Goal: Task Accomplishment & Management: Complete application form

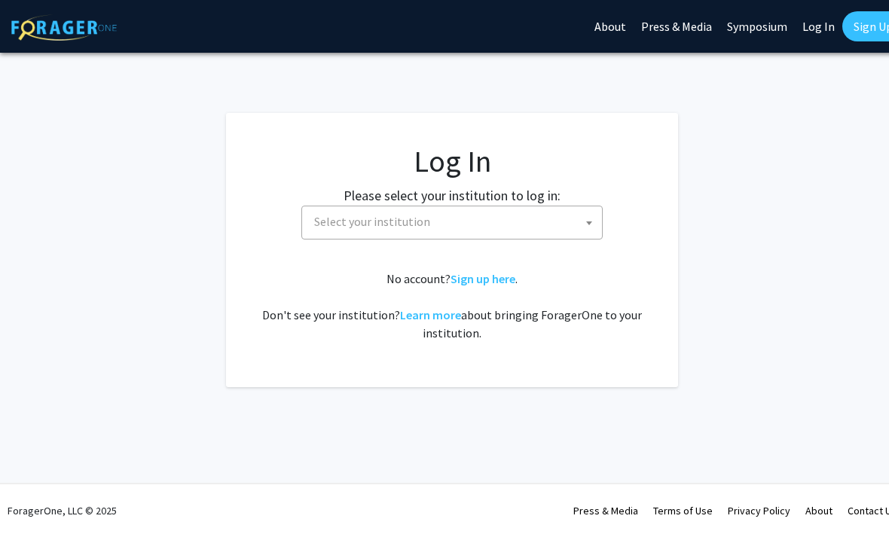
select select
click at [590, 224] on b at bounding box center [589, 223] width 6 height 4
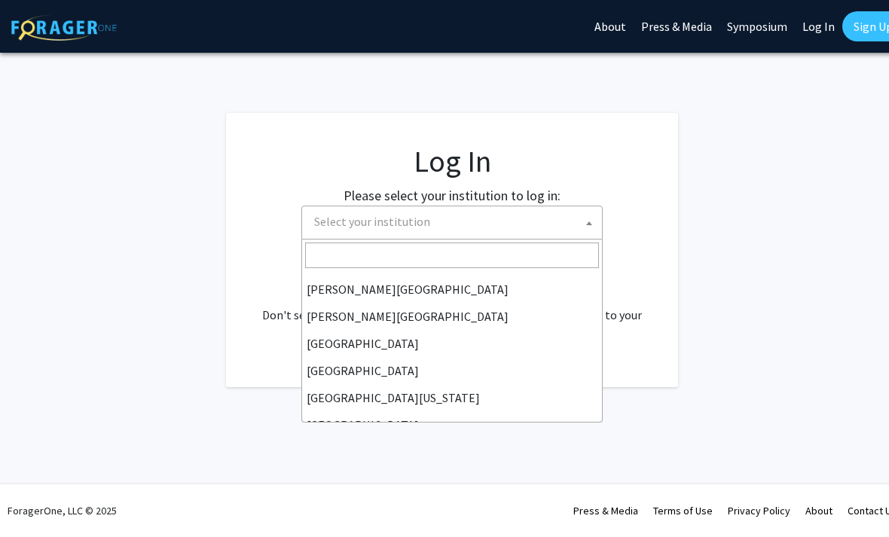
scroll to position [56, 0]
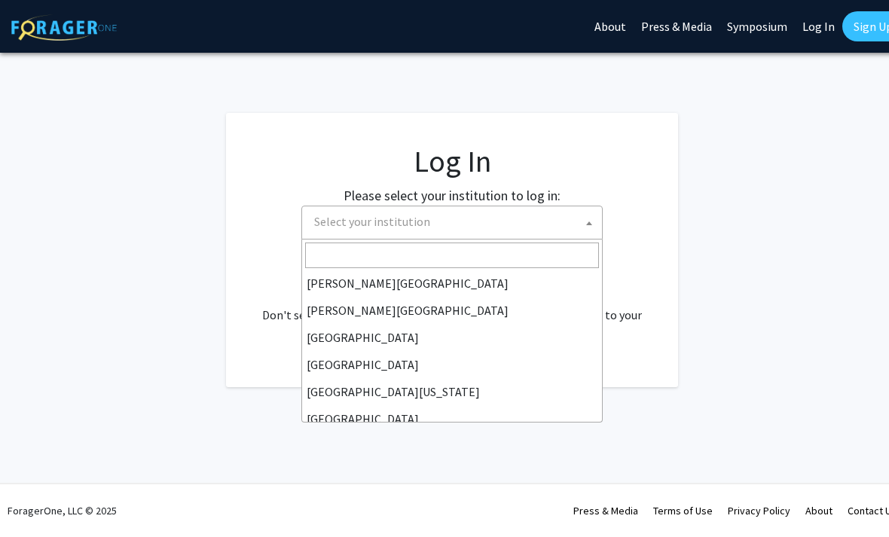
click at [650, 218] on div "Please select your institution to log in: Baylor University Brandeis University…" at bounding box center [452, 212] width 414 height 54
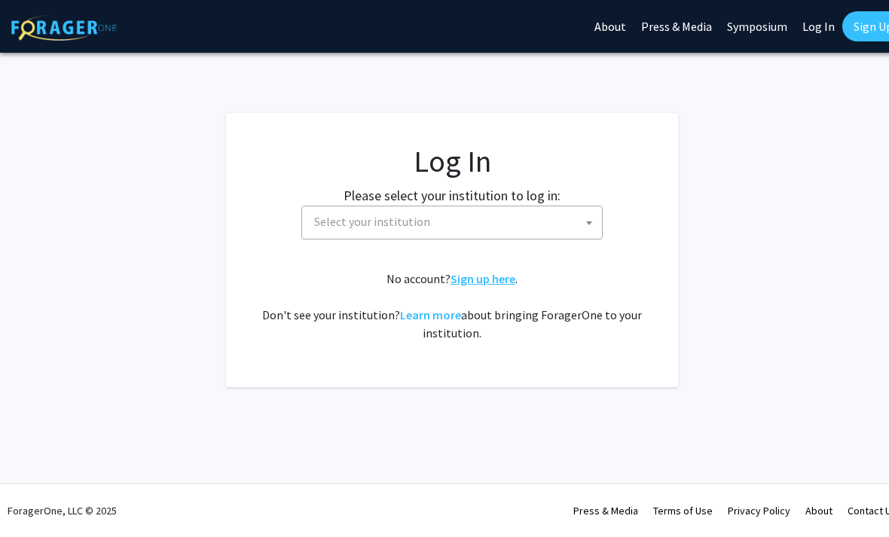
click at [493, 281] on link "Sign up here" at bounding box center [482, 278] width 65 height 15
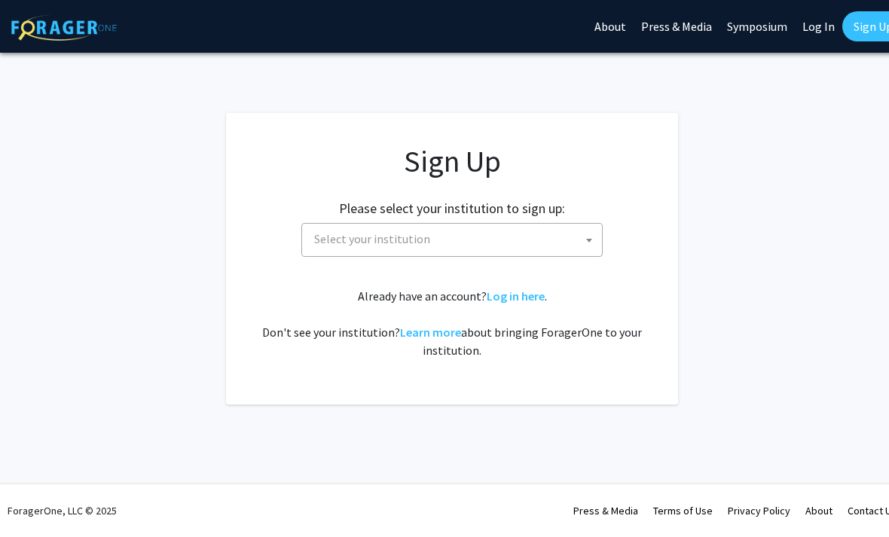
click at [568, 240] on span "Select your institution" at bounding box center [455, 239] width 294 height 31
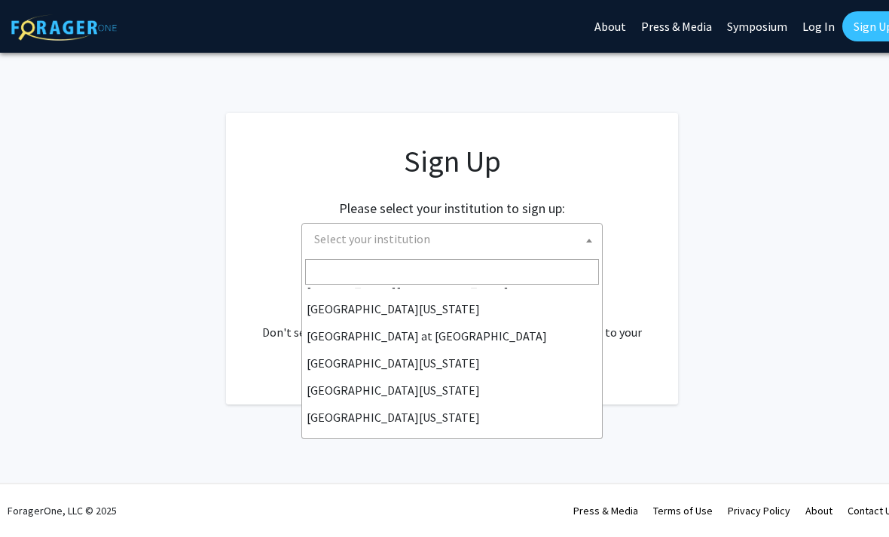
scroll to position [525, 0]
select select "13"
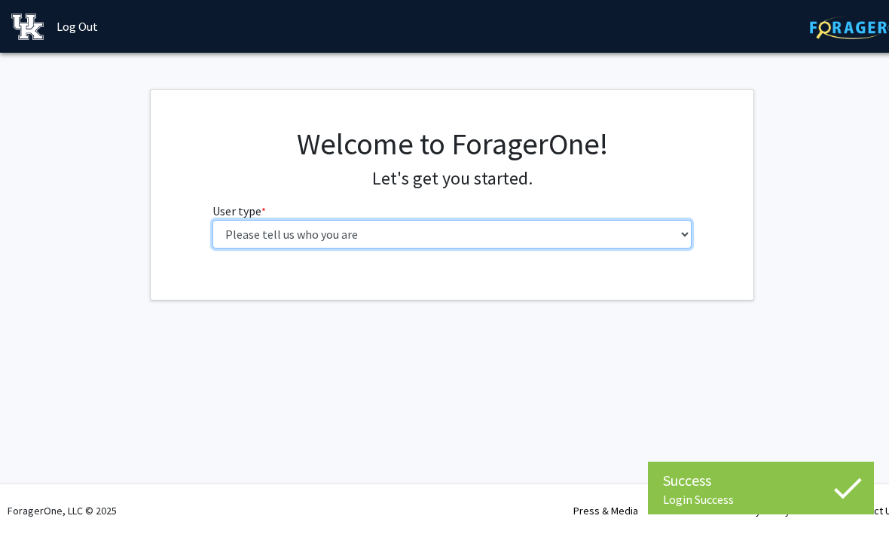
click at [674, 233] on select "Please tell us who you are Undergraduate Student Master's Student Doctoral Cand…" at bounding box center [452, 234] width 480 height 29
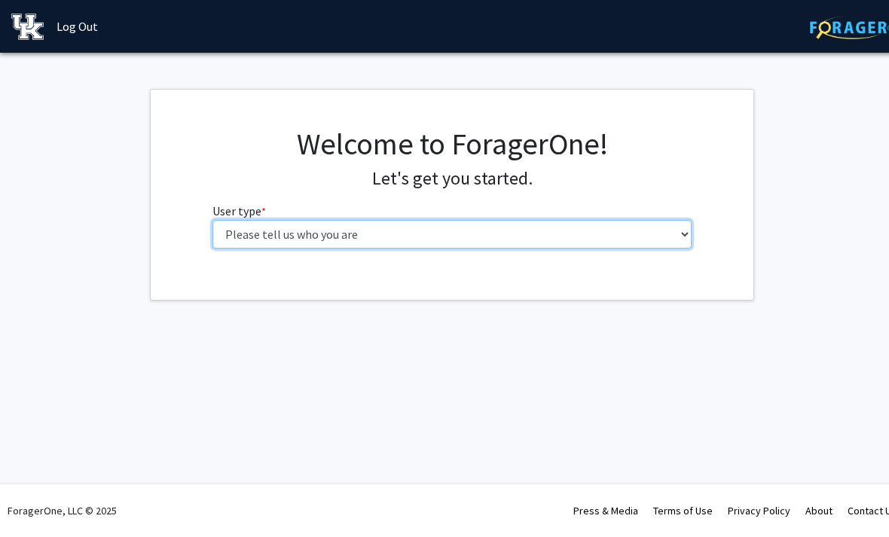
select select "1: undergrad"
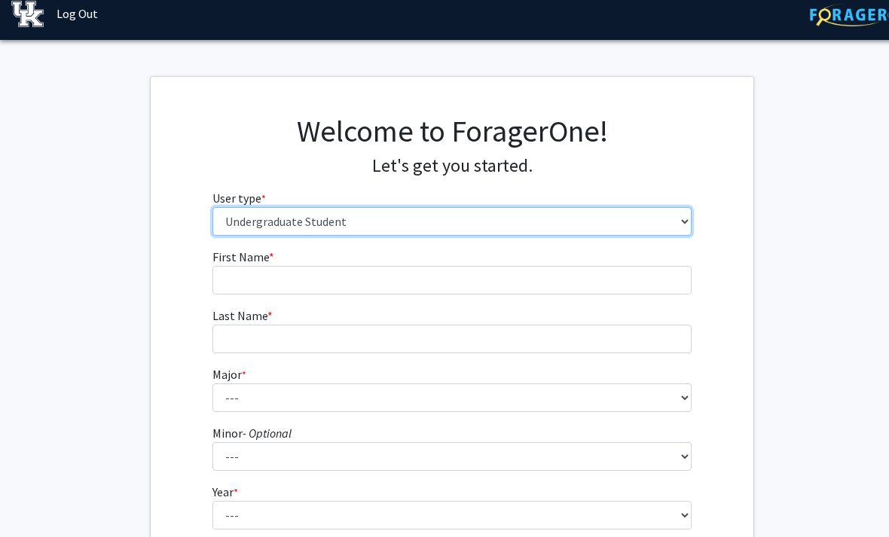
scroll to position [11, 0]
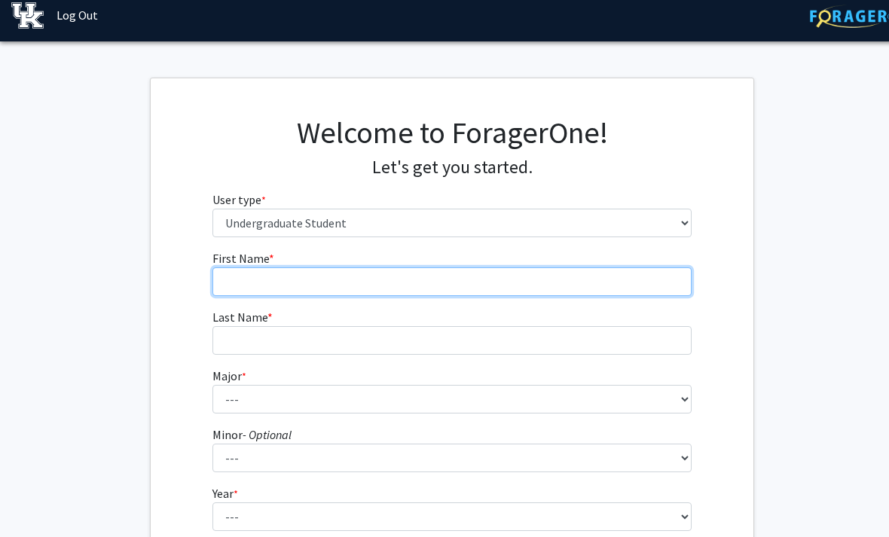
click at [615, 276] on input "First Name * required" at bounding box center [452, 281] width 480 height 29
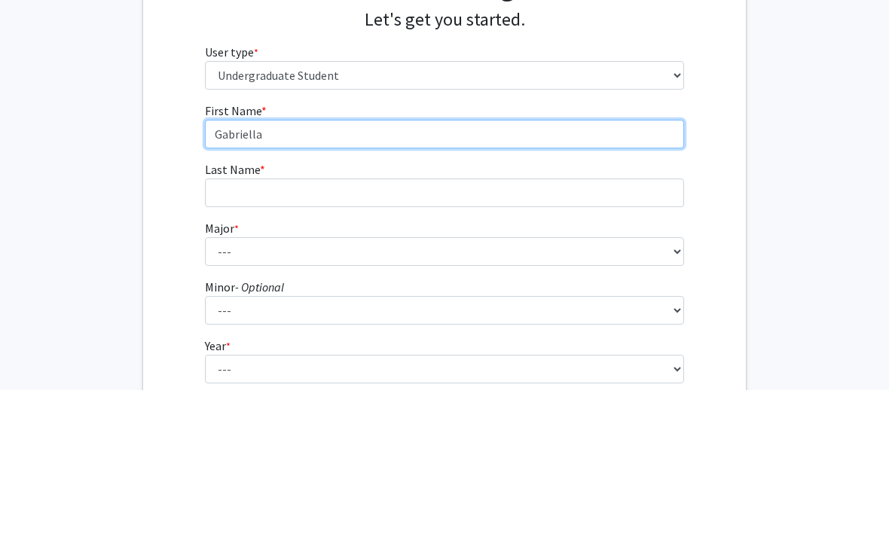
type input "Gabriella"
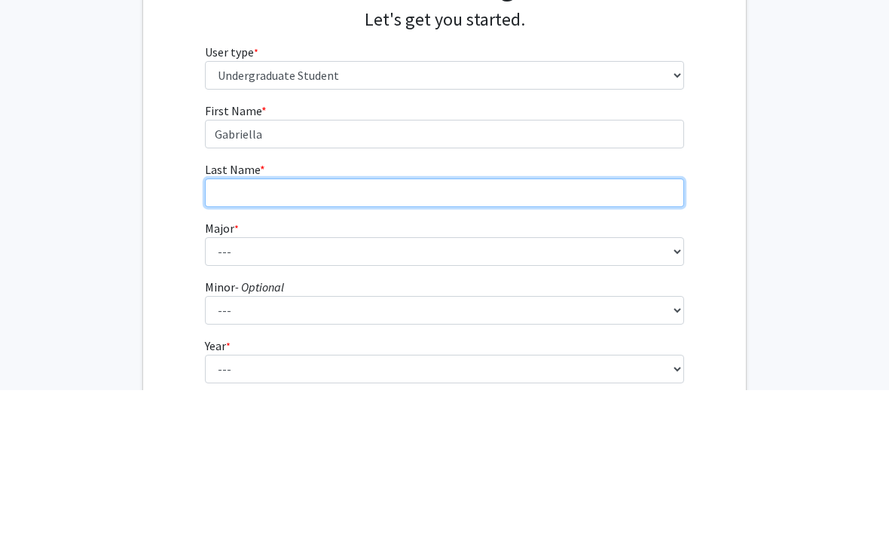
click at [628, 326] on input "Last Name * required" at bounding box center [445, 340] width 480 height 29
click at [241, 326] on input "[PERSON_NAME]" at bounding box center [445, 340] width 480 height 29
type input "[PERSON_NAME]"
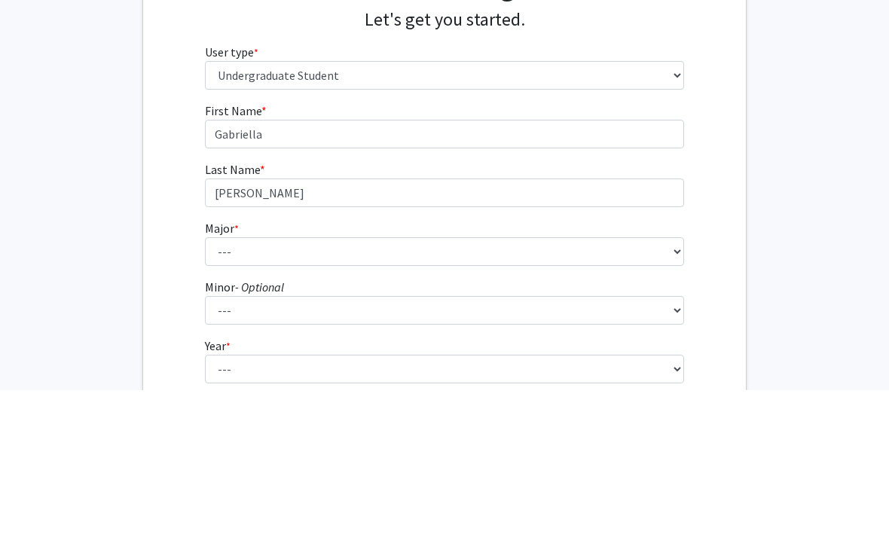
click at [735, 249] on div "First Name * required [PERSON_NAME] Last Name * required [PERSON_NAME] * requir…" at bounding box center [444, 438] width 603 height 378
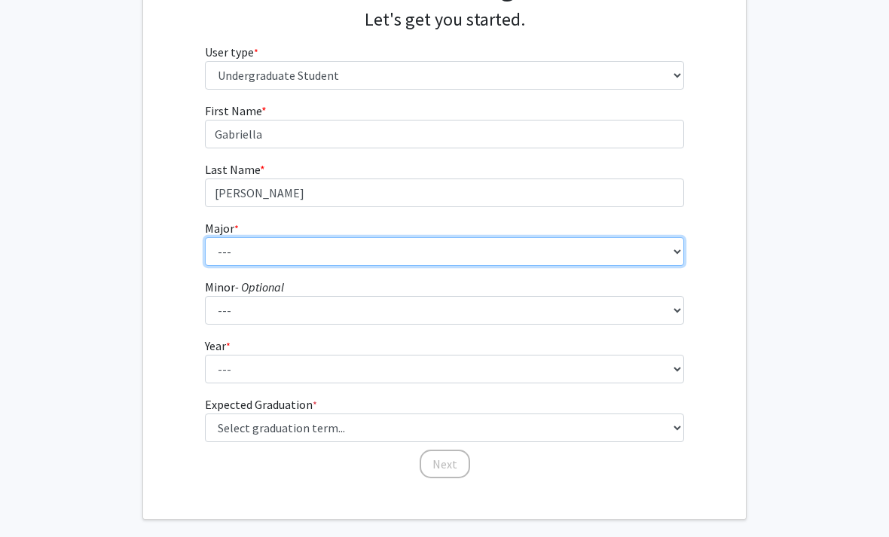
click at [606, 249] on select "--- Accounting Aerospace Engineering African American & Africana Studies Agricu…" at bounding box center [445, 251] width 480 height 29
select select "104: 941"
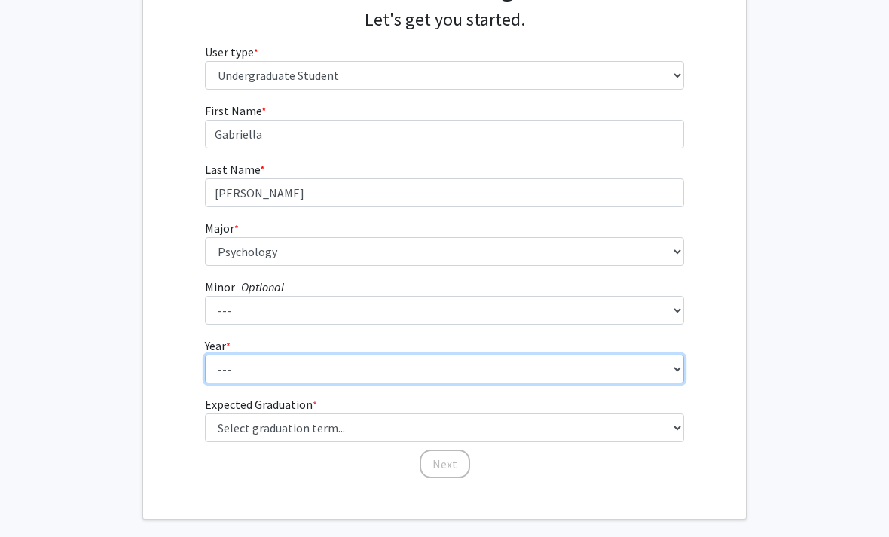
click at [456, 375] on select "--- First-year Sophomore Junior Senior Postbaccalaureate Certificate" at bounding box center [445, 369] width 480 height 29
select select "2: sophomore"
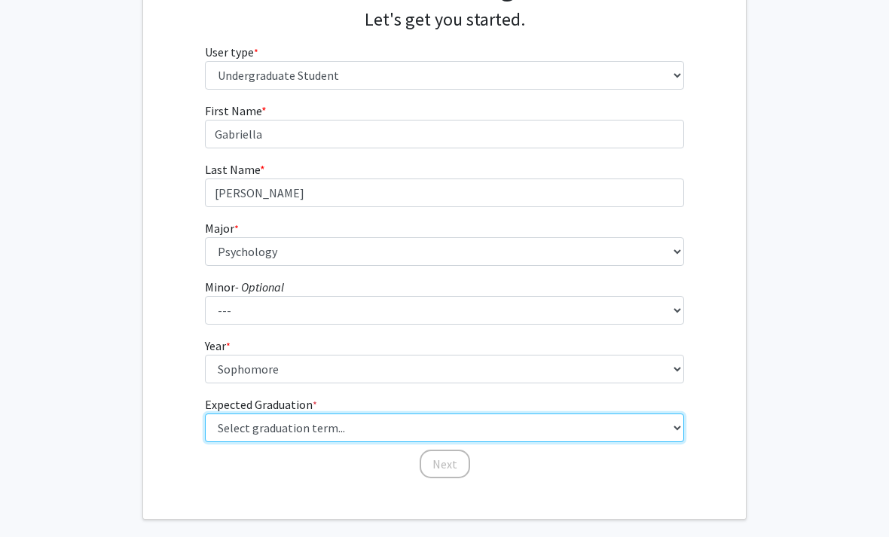
click at [380, 434] on select "Select graduation term... Spring 2025 Summer 2025 Fall 2025 Winter 2025 Spring …" at bounding box center [445, 428] width 480 height 29
select select "13: spring_2028"
click at [466, 432] on select "Select graduation term... Spring 2025 Summer 2025 Fall 2025 Winter 2025 Spring …" at bounding box center [445, 428] width 480 height 29
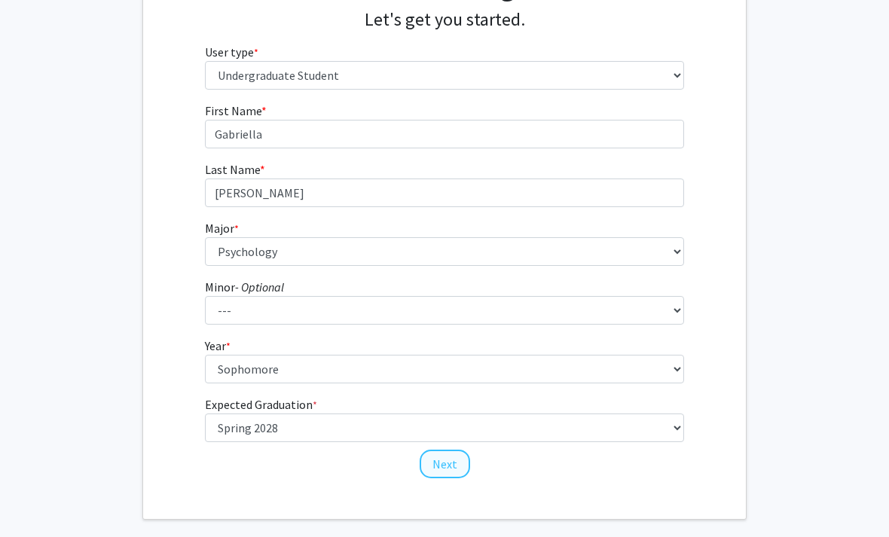
click at [450, 463] on button "Next" at bounding box center [445, 464] width 50 height 29
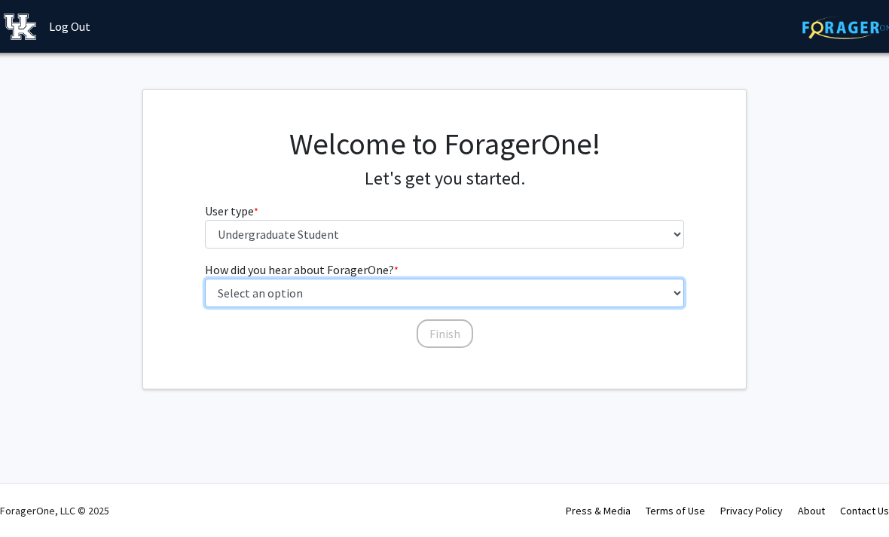
click at [545, 295] on select "Select an option Peer/student recommendation Faculty/staff recommendation Unive…" at bounding box center [445, 293] width 480 height 29
select select "3: university_website"
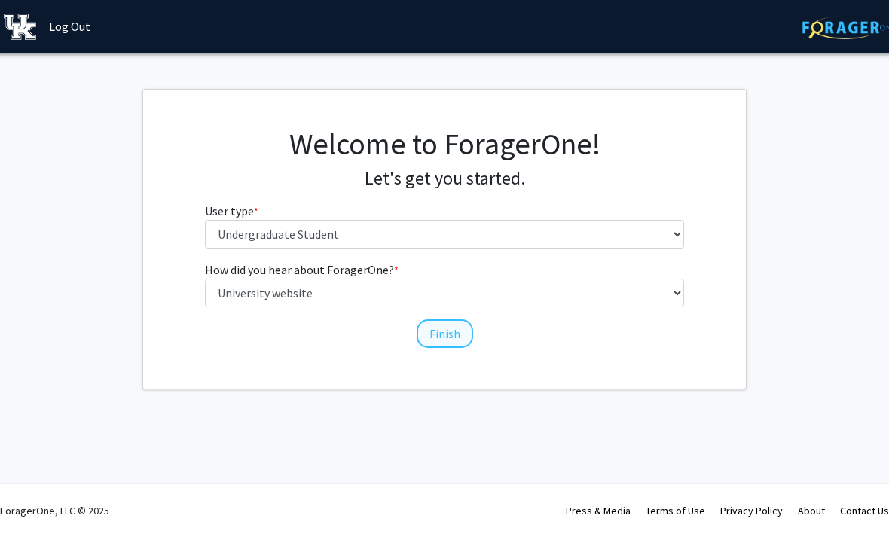
click at [447, 334] on button "Finish" at bounding box center [445, 333] width 57 height 29
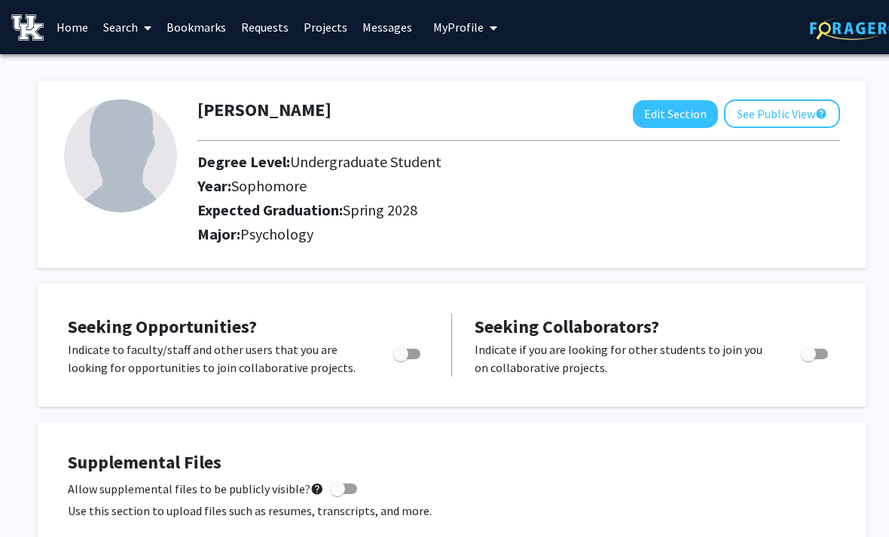
click at [797, 95] on div "[PERSON_NAME] Edit Section See Public View help Degree Level: Undergraduate Stu…" at bounding box center [452, 175] width 829 height 188
click at [777, 102] on button "See Public View help" at bounding box center [782, 113] width 116 height 29
click at [412, 355] on span "Toggle" at bounding box center [406, 354] width 27 height 11
click at [401, 359] on input "Are you actively seeking opportunities?" at bounding box center [400, 359] width 1 height 1
checkbox input "true"
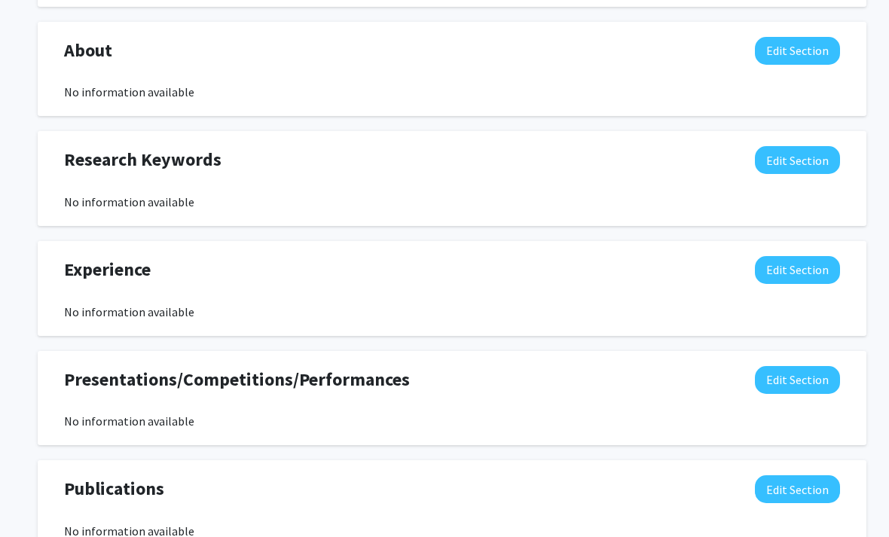
scroll to position [655, 0]
click at [809, 262] on button "Edit Section" at bounding box center [797, 270] width 85 height 28
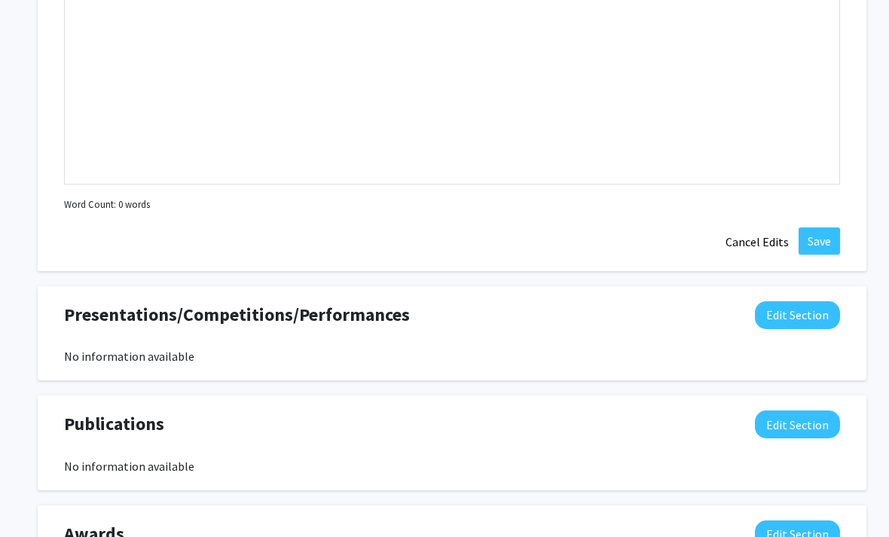
scroll to position [1046, 0]
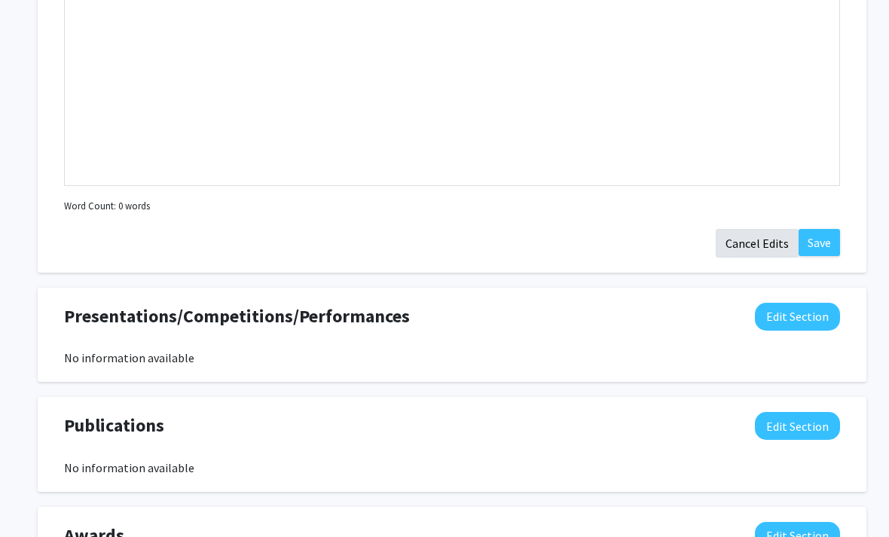
click at [756, 243] on button "Cancel Edits" at bounding box center [757, 243] width 83 height 29
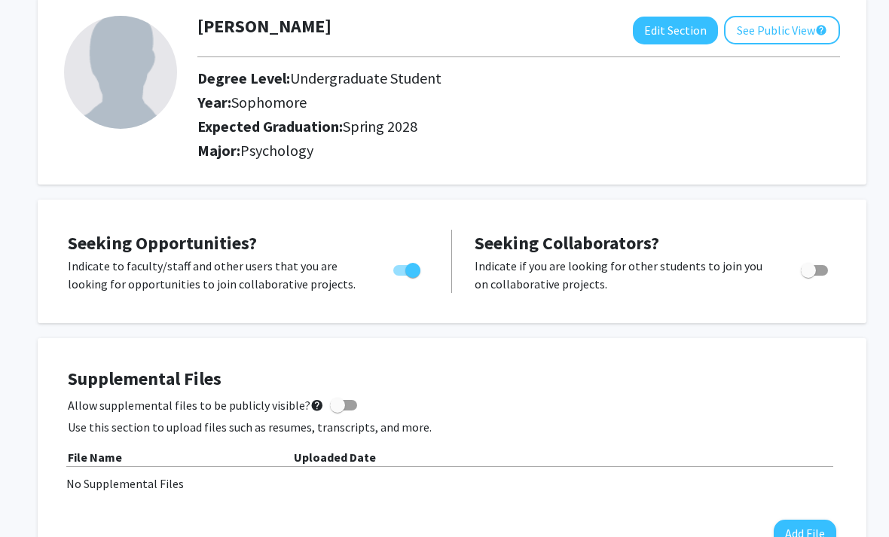
scroll to position [0, 0]
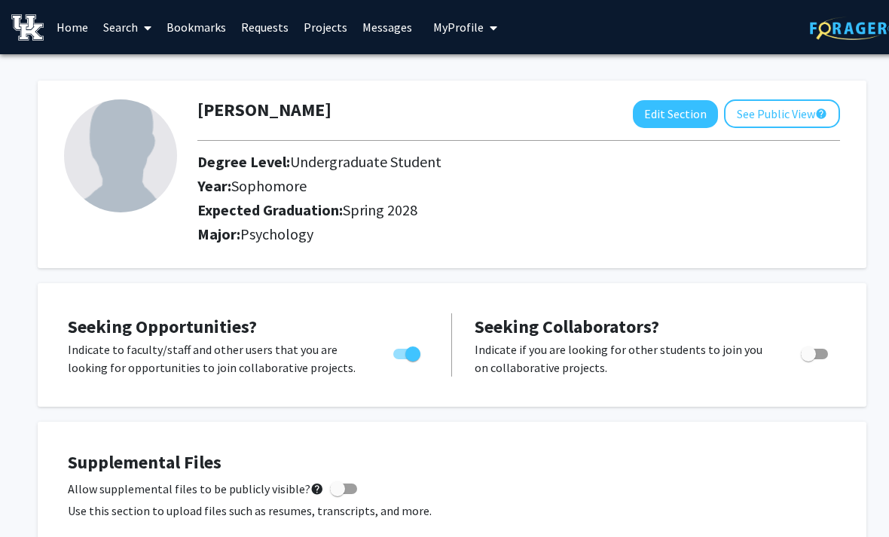
click at [80, 29] on link "Home" at bounding box center [72, 27] width 47 height 53
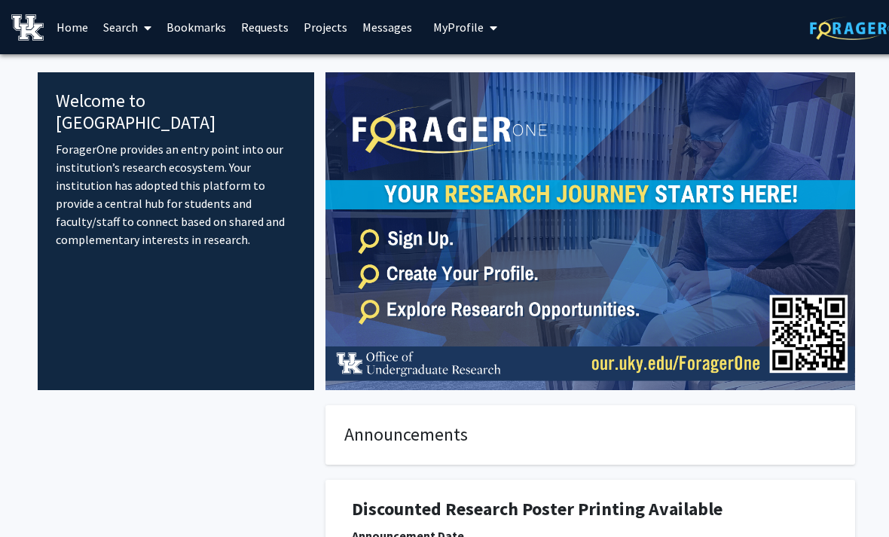
click at [154, 32] on link "Search" at bounding box center [127, 27] width 63 height 53
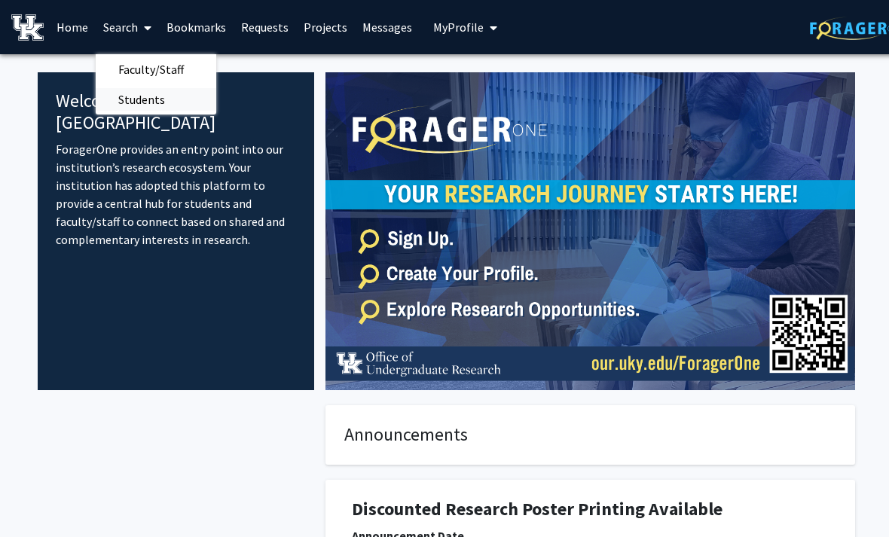
click at [167, 109] on span "Students" at bounding box center [142, 99] width 92 height 30
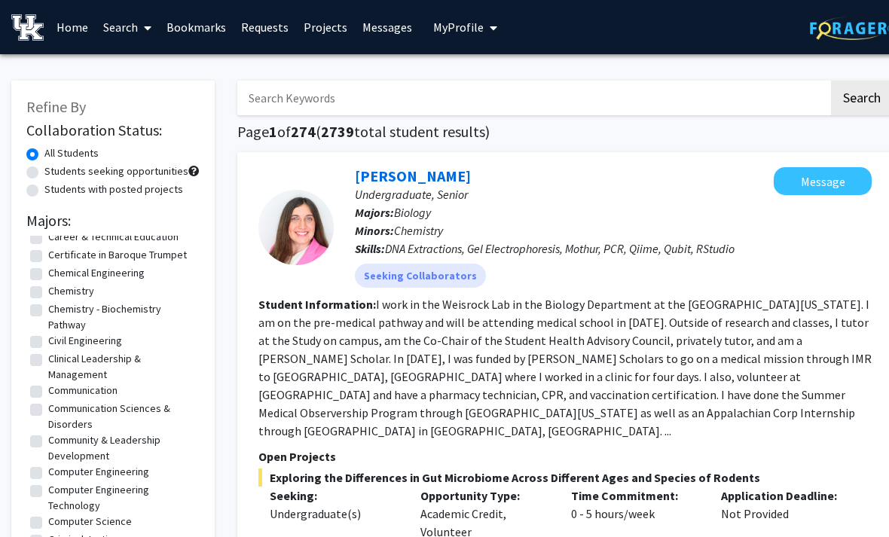
scroll to position [382, 0]
click at [145, 29] on icon at bounding box center [148, 28] width 8 height 12
click at [176, 70] on span "Faculty/Staff" at bounding box center [151, 69] width 111 height 30
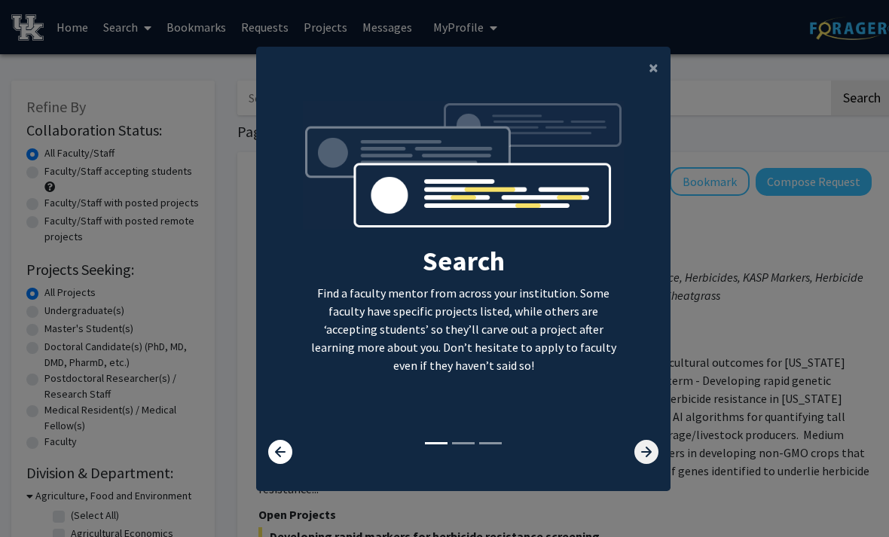
click at [653, 464] on icon at bounding box center [646, 452] width 24 height 24
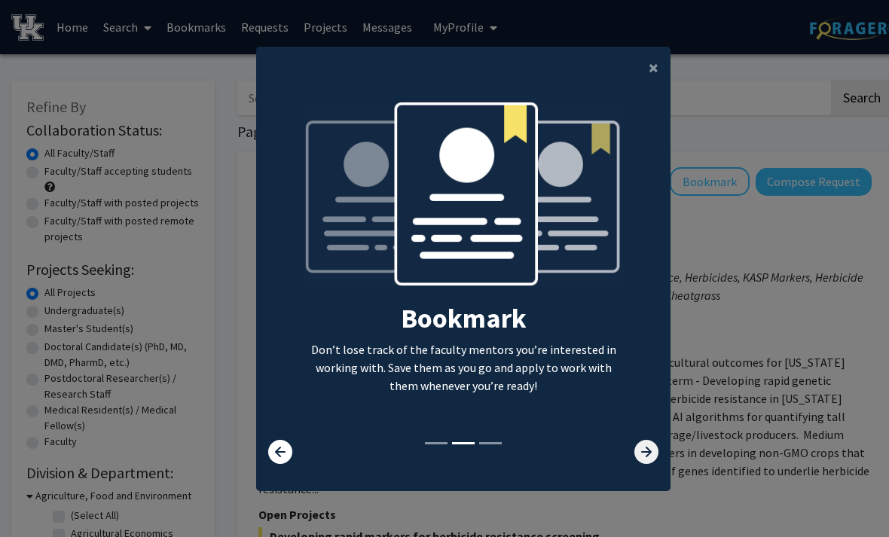
click at [642, 464] on icon at bounding box center [646, 452] width 24 height 24
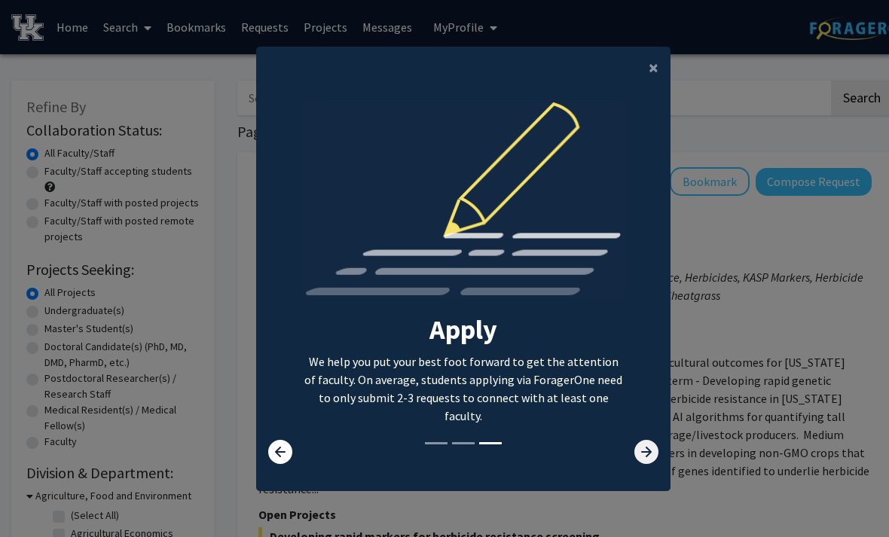
click at [640, 464] on icon at bounding box center [646, 452] width 24 height 24
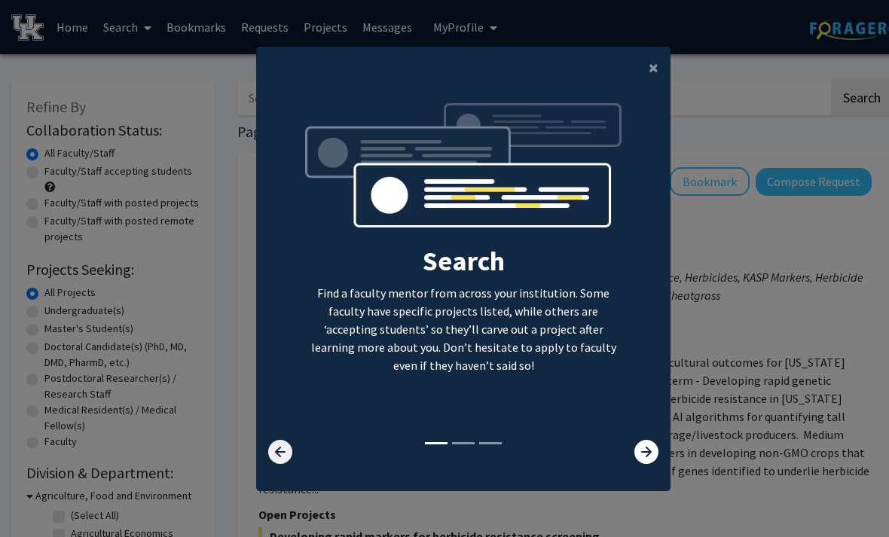
click at [276, 464] on icon at bounding box center [280, 452] width 24 height 24
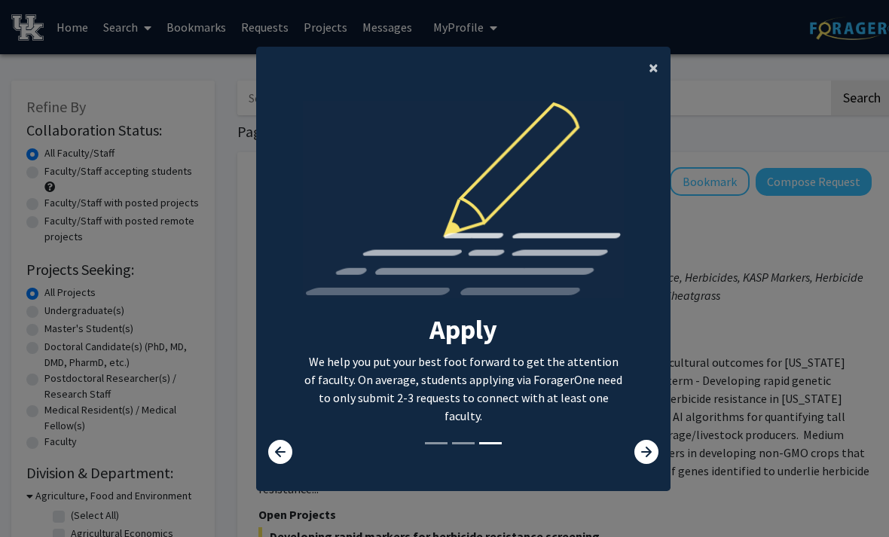
click at [643, 82] on button "×" at bounding box center [654, 68] width 34 height 42
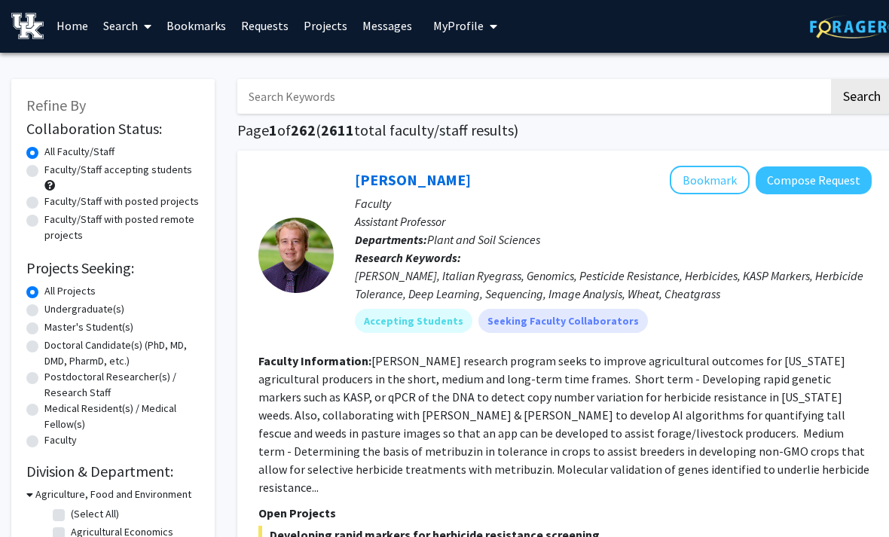
scroll to position [2, 0]
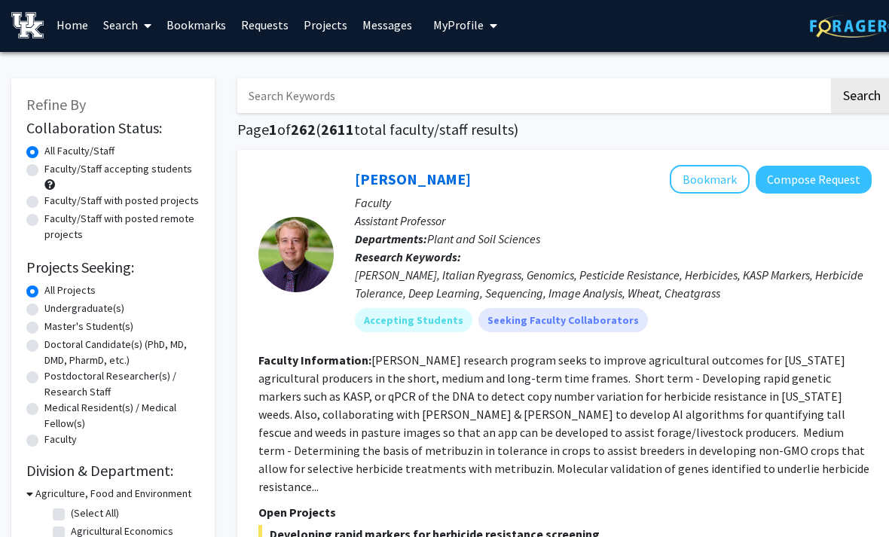
click at [98, 307] on label "Undergraduate(s)" at bounding box center [84, 309] width 80 height 16
click at [54, 307] on input "Undergraduate(s)" at bounding box center [49, 306] width 10 height 10
radio input "true"
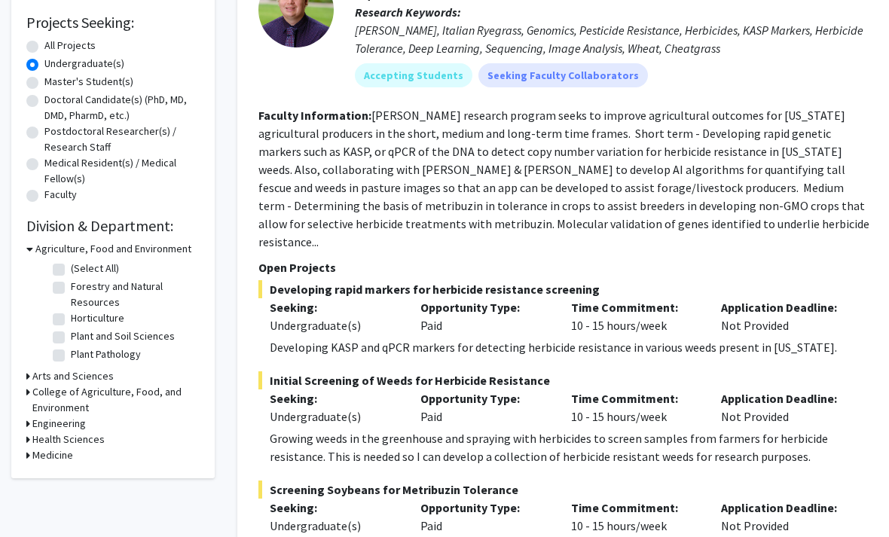
scroll to position [247, 0]
click at [80, 438] on h3 "Health Sciences" at bounding box center [68, 440] width 72 height 16
click at [60, 478] on h3 "Medicine" at bounding box center [52, 481] width 41 height 16
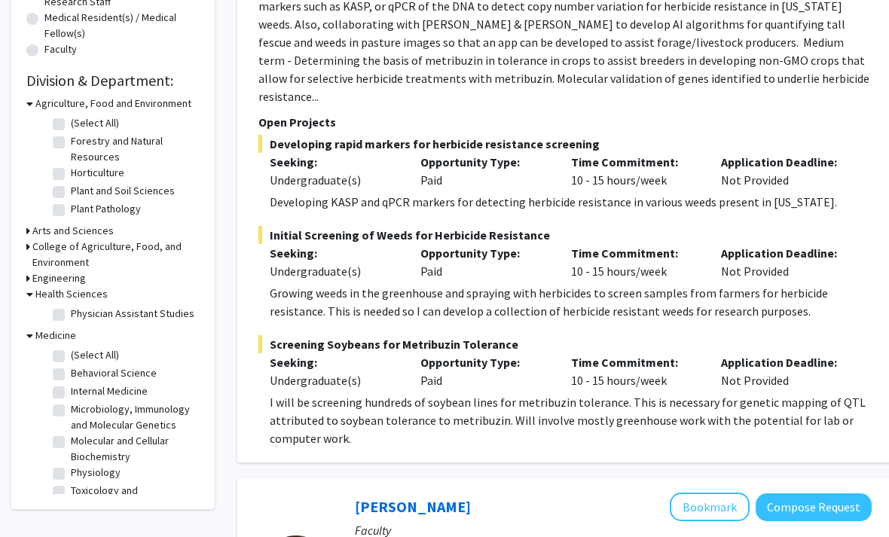
scroll to position [383, 0]
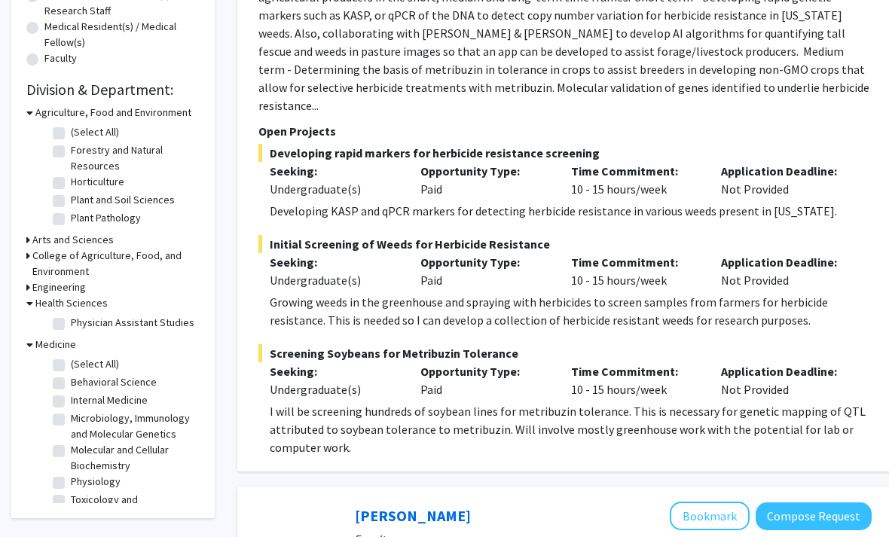
click at [71, 378] on label "Behavioral Science" at bounding box center [114, 382] width 86 height 16
click at [71, 378] on input "Behavioral Science" at bounding box center [76, 379] width 10 height 10
checkbox input "true"
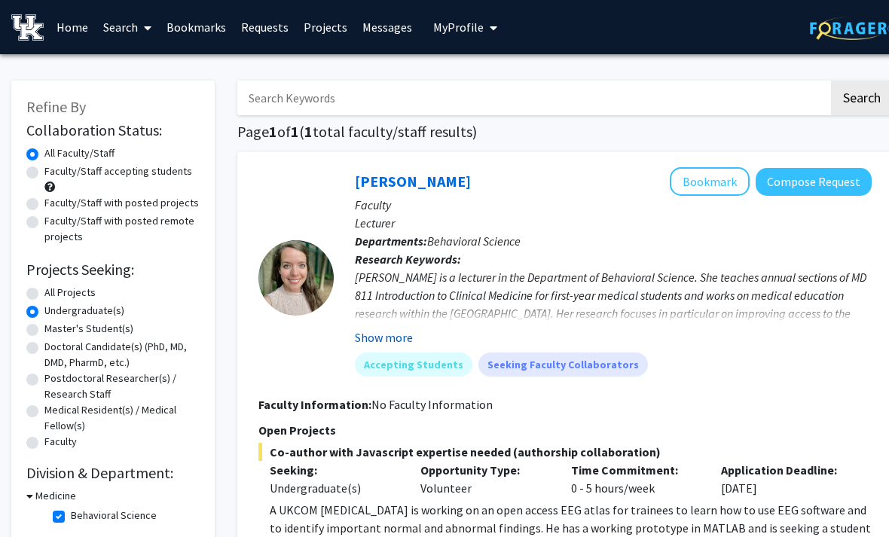
click at [401, 331] on button "Show more" at bounding box center [384, 337] width 58 height 18
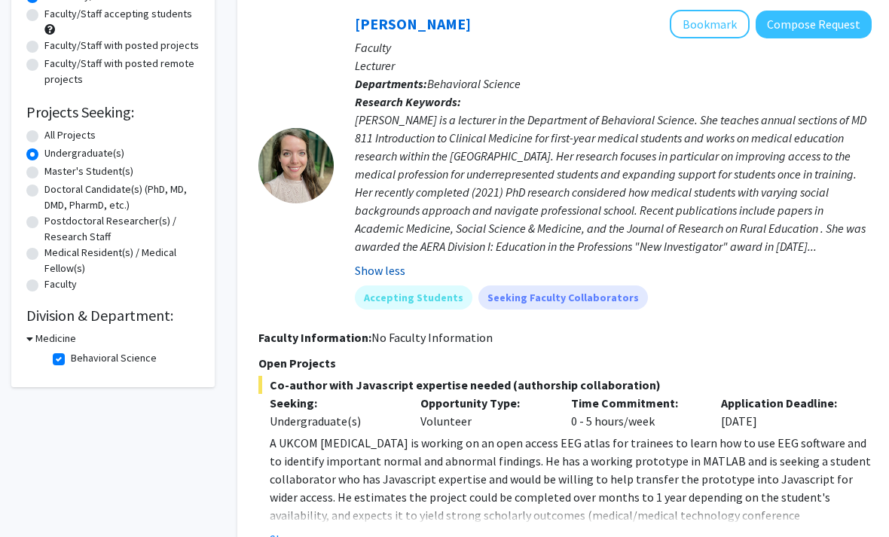
scroll to position [157, 0]
click at [306, 535] on button "Show more" at bounding box center [299, 539] width 58 height 18
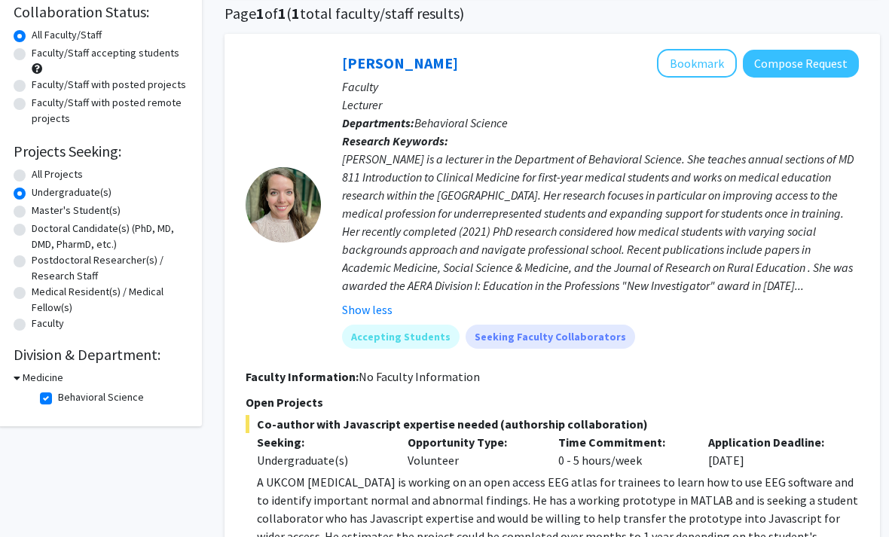
scroll to position [94, 12]
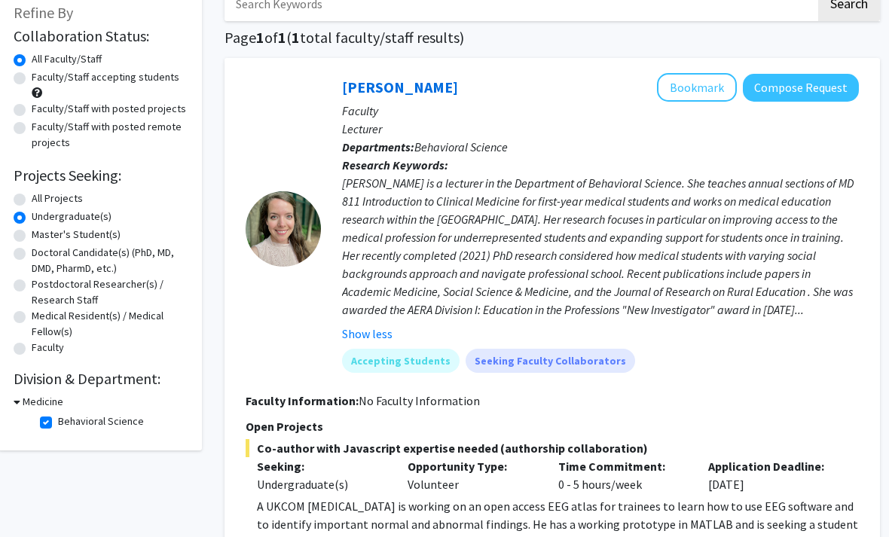
click at [59, 417] on label "Behavioral Science" at bounding box center [102, 422] width 86 height 16
click at [59, 417] on input "Behavioral Science" at bounding box center [64, 419] width 10 height 10
checkbox input "false"
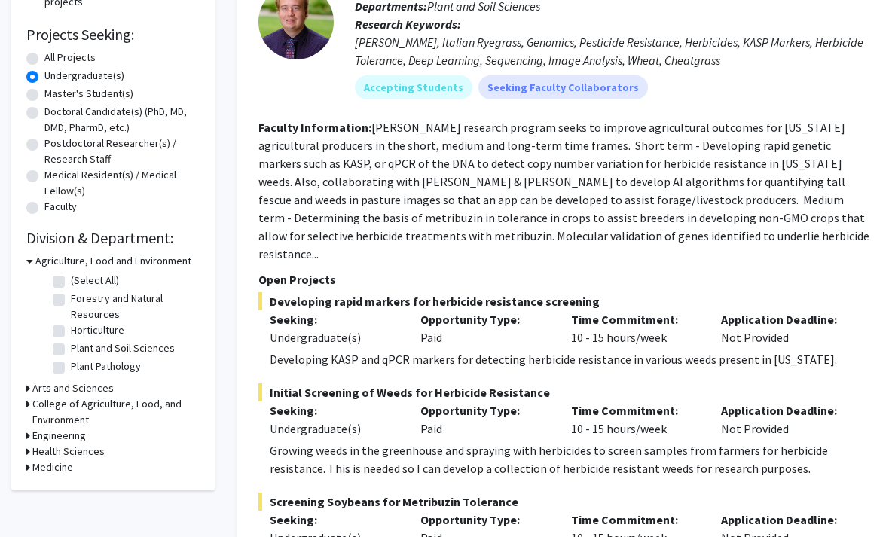
scroll to position [234, 0]
click at [95, 398] on h3 "College of Agriculture, Food, and Environment" at bounding box center [115, 414] width 167 height 32
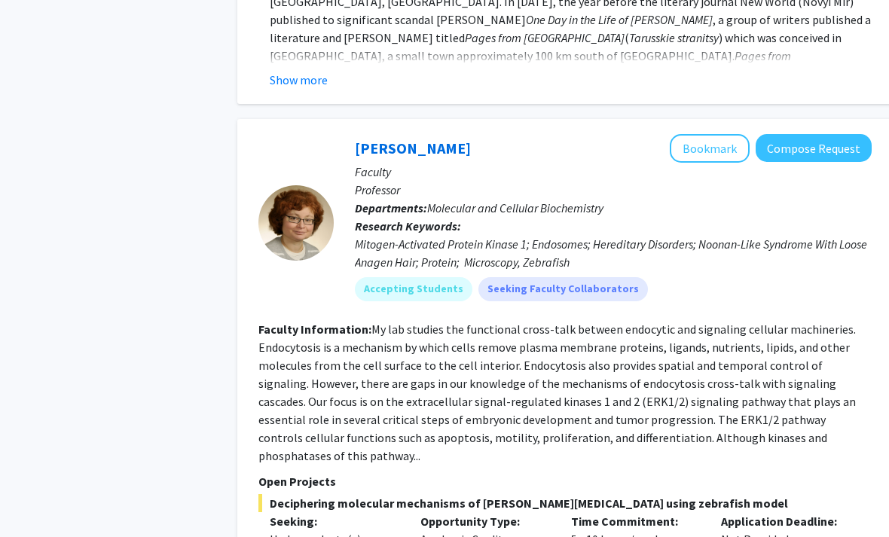
scroll to position [7243, 0]
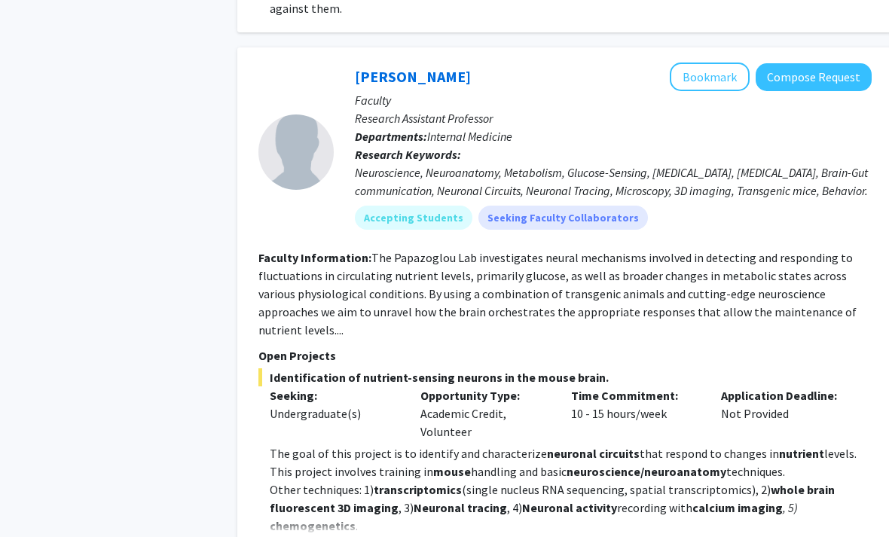
scroll to position [1109, 0]
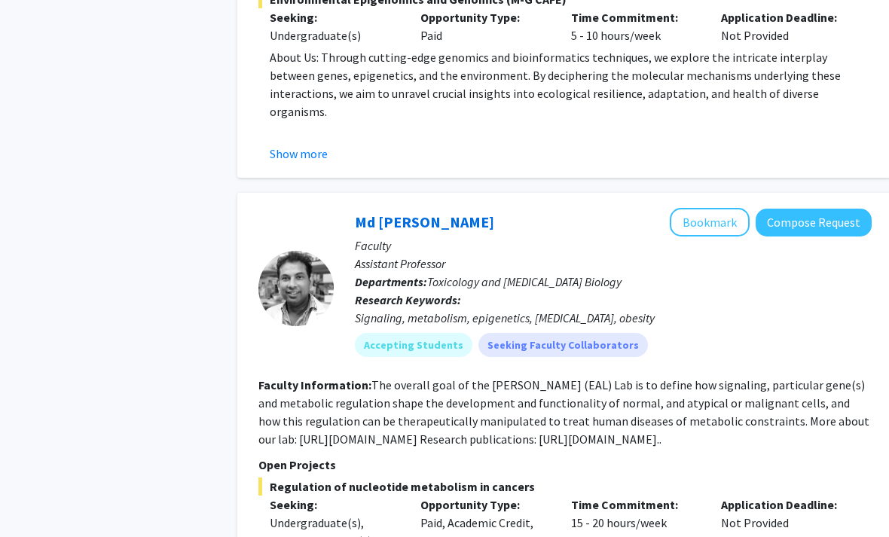
scroll to position [4570, 0]
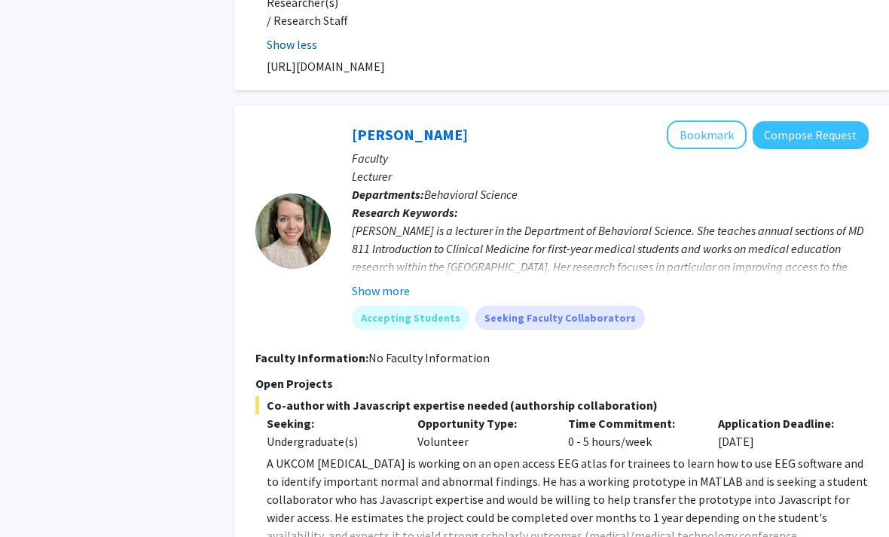
scroll to position [5198, 3]
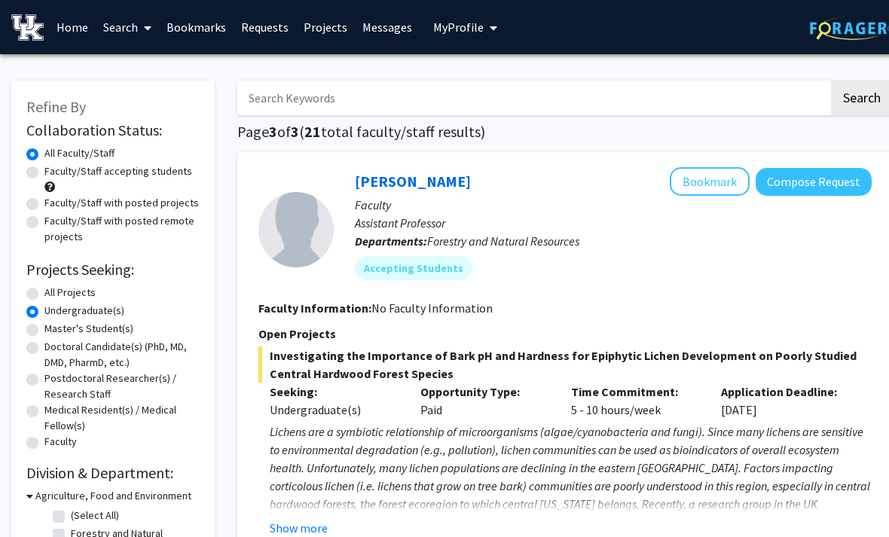
click at [111, 26] on link "Search" at bounding box center [127, 27] width 63 height 53
click at [180, 108] on span "Students" at bounding box center [142, 99] width 92 height 30
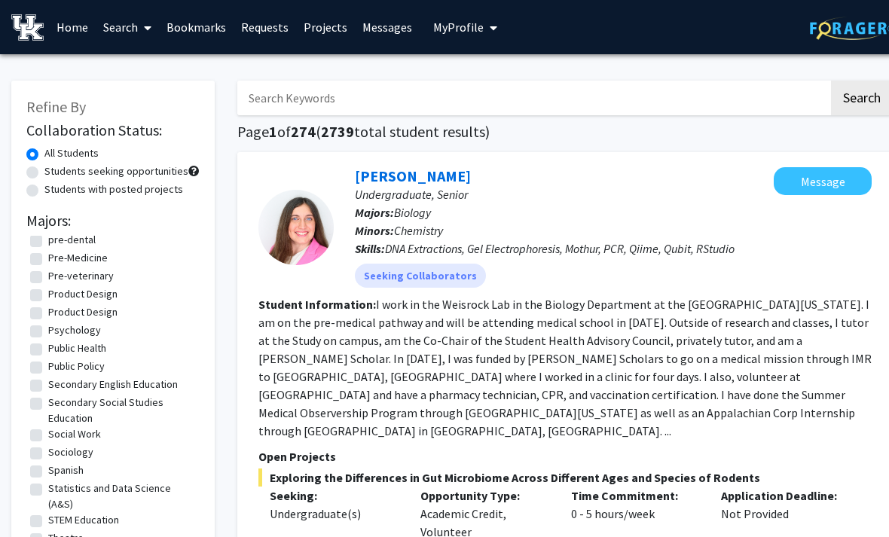
click at [78, 322] on label "Psychology" at bounding box center [74, 330] width 53 height 16
click at [58, 322] on input "Psychology" at bounding box center [53, 327] width 10 height 10
checkbox input "true"
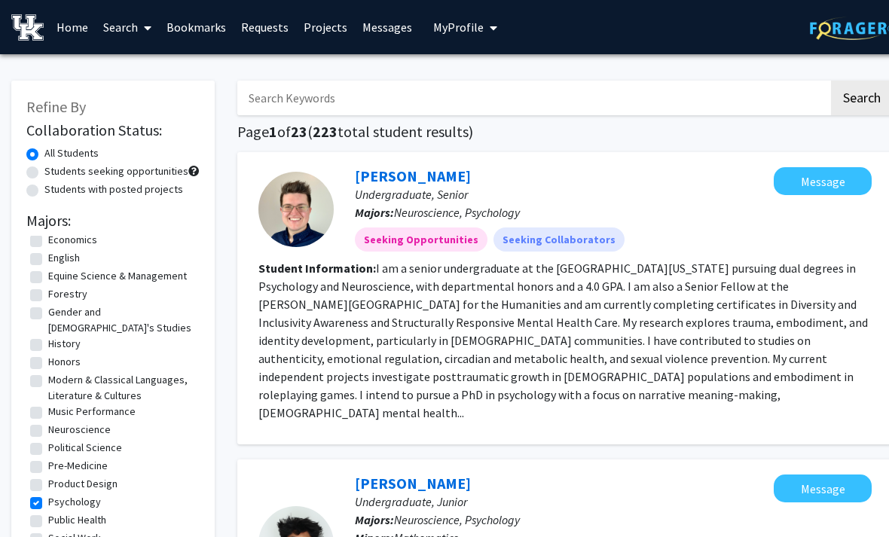
click at [93, 422] on label "Neuroscience" at bounding box center [79, 430] width 63 height 16
click at [58, 422] on input "Neuroscience" at bounding box center [53, 427] width 10 height 10
checkbox input "true"
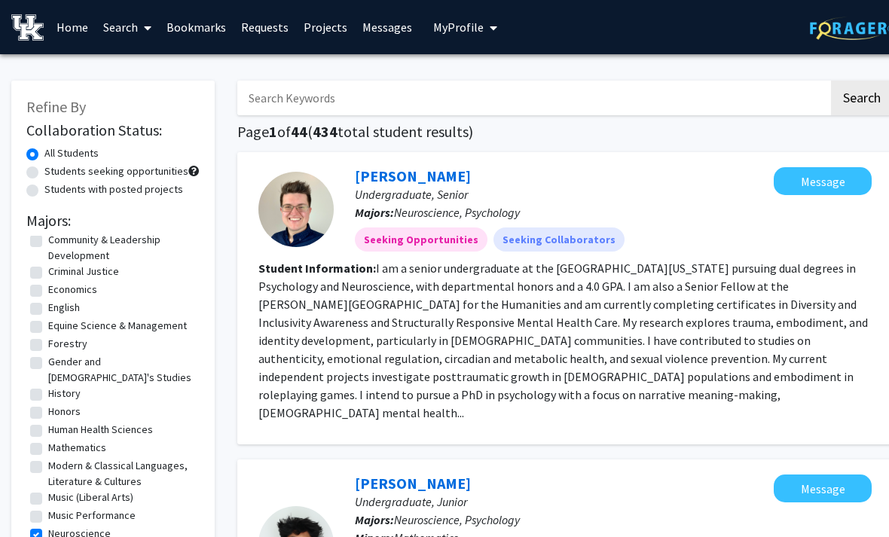
click at [78, 29] on link "Home" at bounding box center [72, 27] width 47 height 53
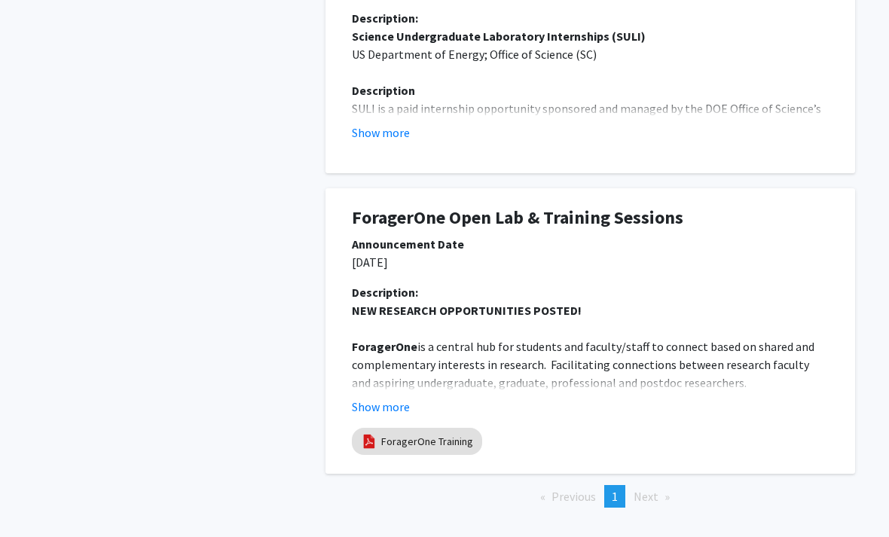
scroll to position [878, 0]
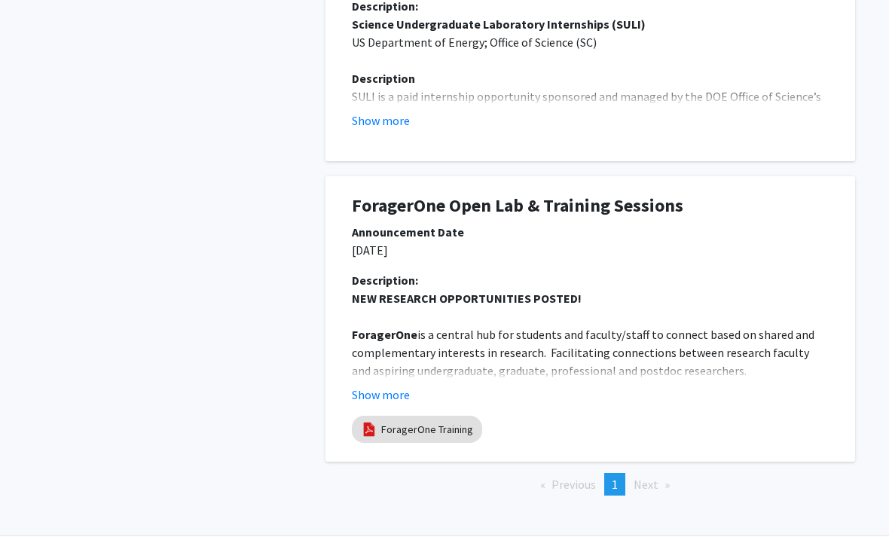
click at [645, 473] on li "Next page" at bounding box center [651, 484] width 51 height 23
click at [378, 114] on button "Show more" at bounding box center [381, 120] width 58 height 18
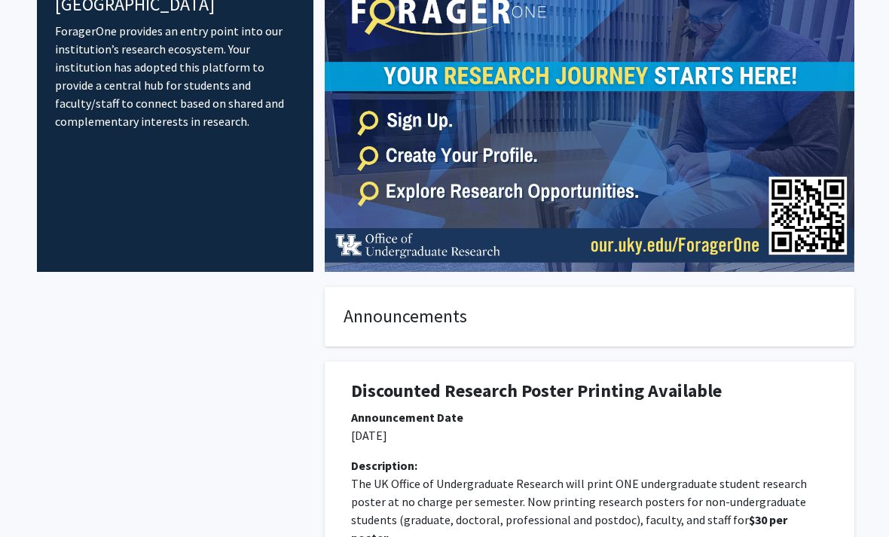
scroll to position [0, 0]
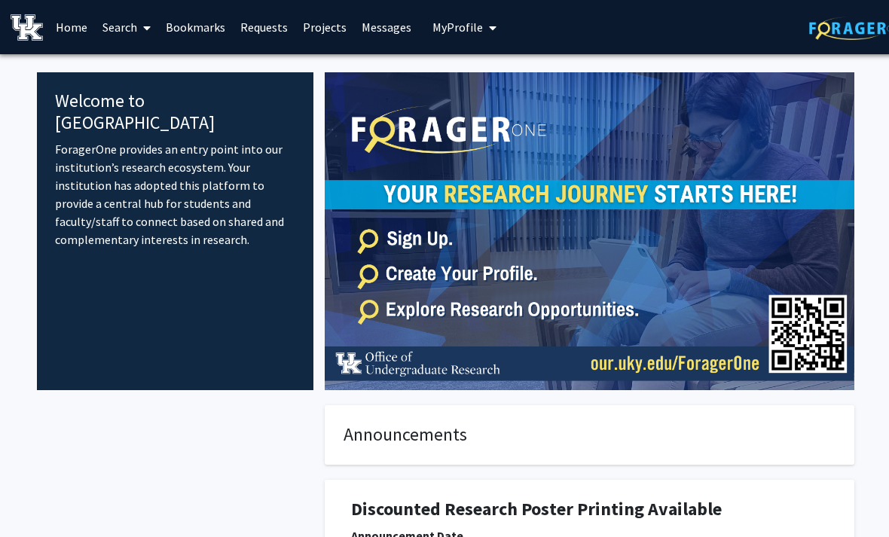
click at [484, 25] on span "My profile dropdown to access profile and logout" at bounding box center [491, 28] width 14 height 53
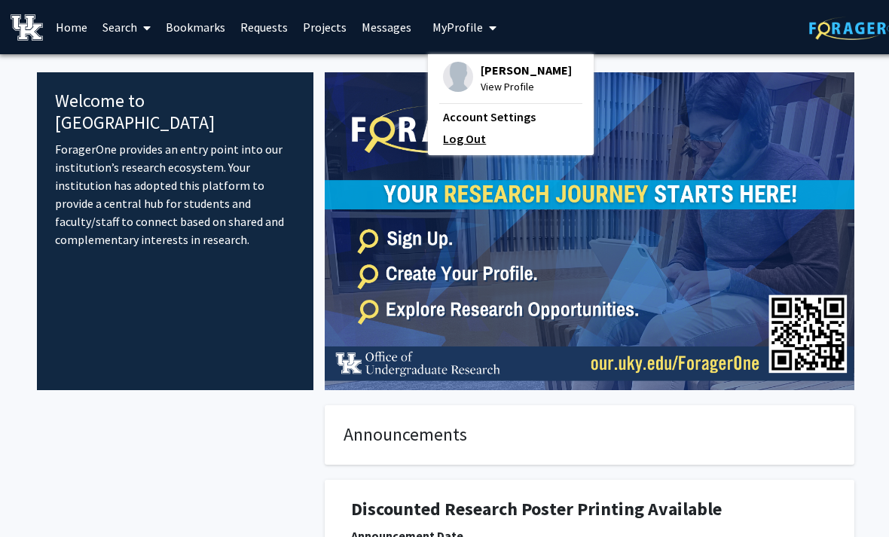
click at [443, 148] on link "Log Out" at bounding box center [511, 139] width 136 height 18
